Goal: Transaction & Acquisition: Purchase product/service

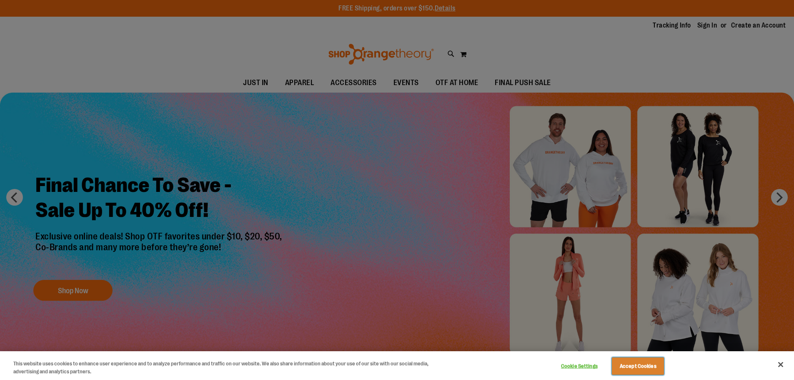
click at [646, 365] on button "Accept Cookies" at bounding box center [638, 366] width 52 height 18
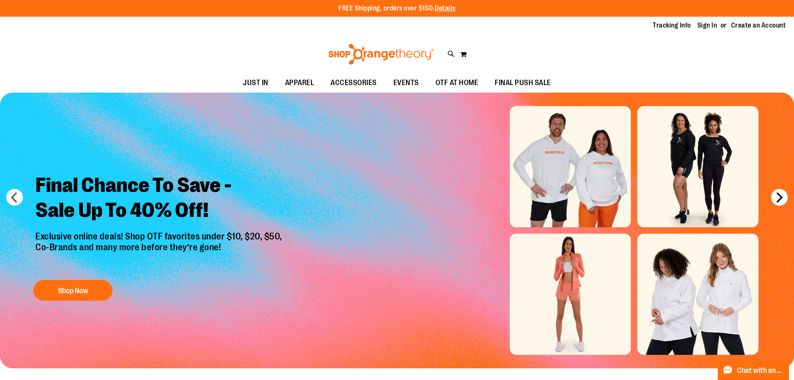
click at [785, 196] on button "next" at bounding box center [779, 197] width 17 height 17
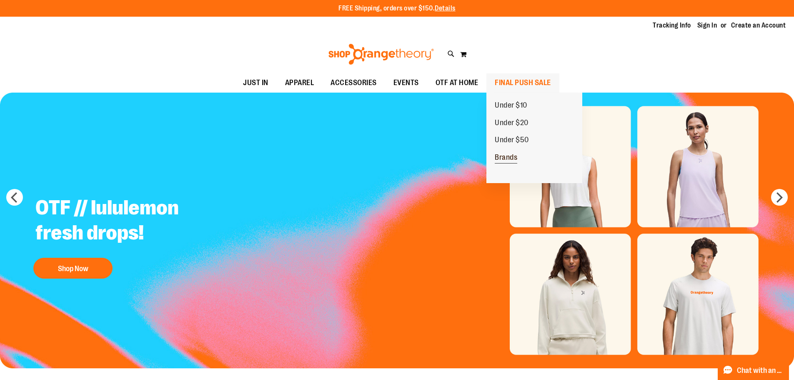
click at [505, 153] on span "Brands" at bounding box center [506, 158] width 23 height 10
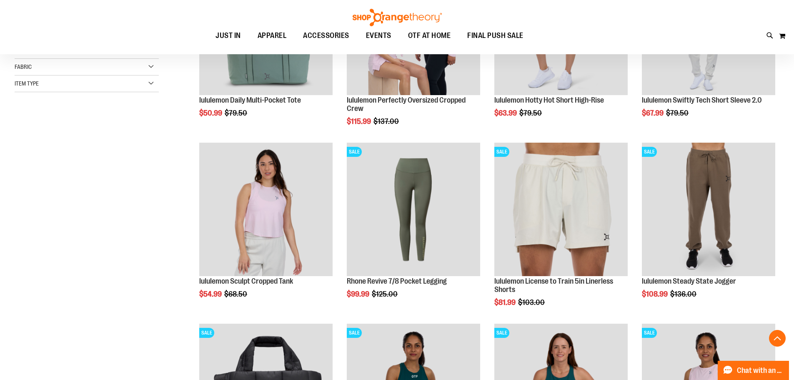
scroll to position [458, 0]
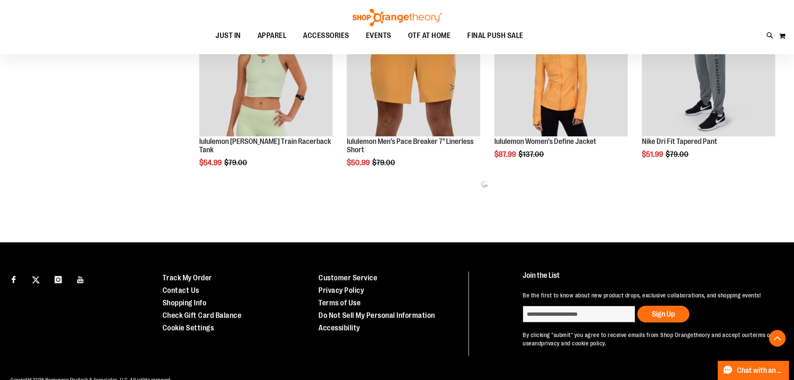
scroll to position [1097, 0]
